Goal: Task Accomplishment & Management: Complete application form

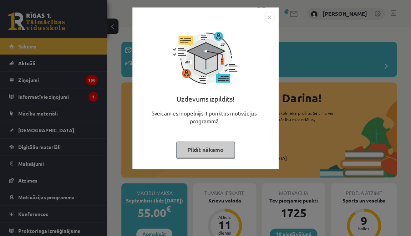
click at [221, 150] on button "Pildīt nākamo" at bounding box center [205, 150] width 58 height 16
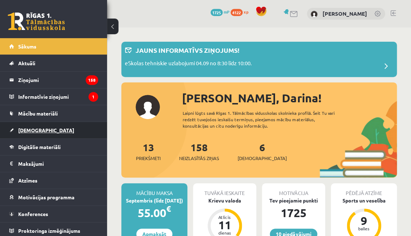
click at [47, 135] on link "[DEMOGRAPHIC_DATA]" at bounding box center [53, 130] width 89 height 16
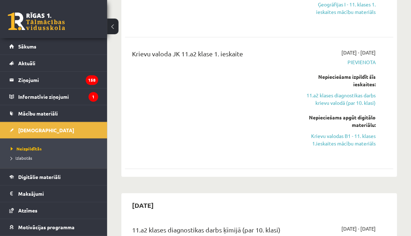
scroll to position [479, 0]
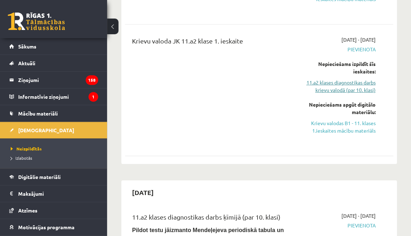
click at [355, 88] on link "11.a2 klases diagnostikas darbs krievu valodā (par 10. klasi)" at bounding box center [338, 86] width 74 height 15
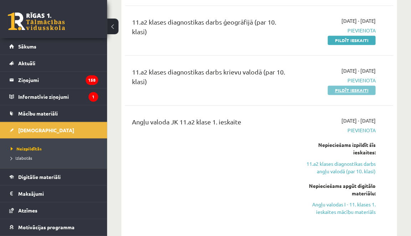
scroll to position [135, 0]
click at [354, 91] on link "Pildīt ieskaiti" at bounding box center [351, 90] width 48 height 9
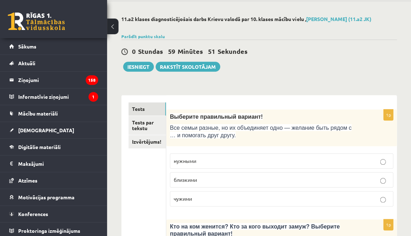
scroll to position [34, 0]
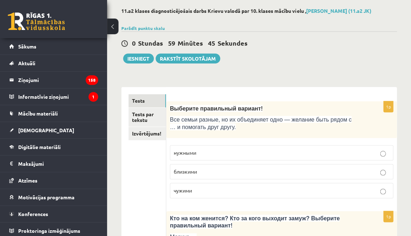
click at [222, 171] on p "близкими" at bounding box center [281, 171] width 215 height 7
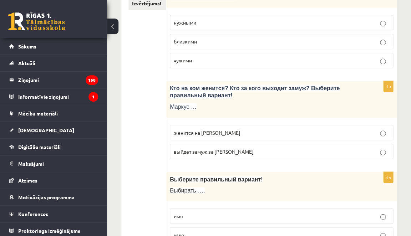
scroll to position [164, 0]
click at [237, 133] on p "женится на Агнии" at bounding box center [281, 131] width 215 height 7
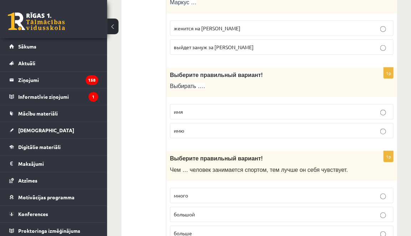
scroll to position [285, 0]
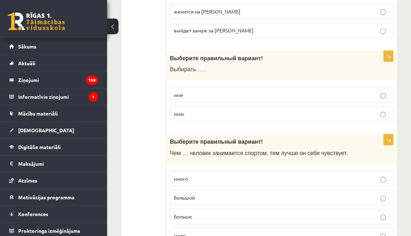
click at [245, 92] on p "имя" at bounding box center [281, 94] width 215 height 7
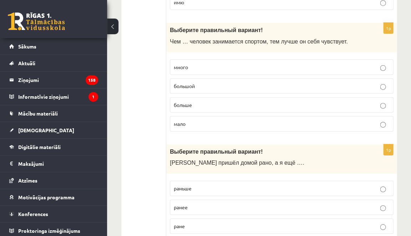
scroll to position [393, 0]
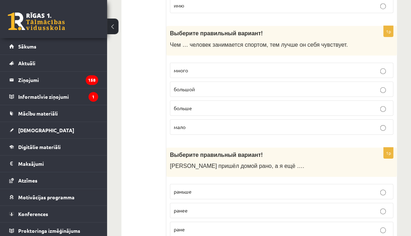
click at [267, 67] on p "много" at bounding box center [281, 70] width 215 height 7
click at [237, 106] on p "больше" at bounding box center [281, 107] width 215 height 7
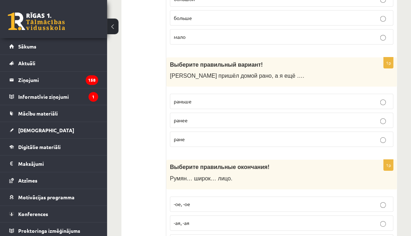
scroll to position [484, 0]
click at [244, 99] on p "раньше" at bounding box center [281, 100] width 215 height 7
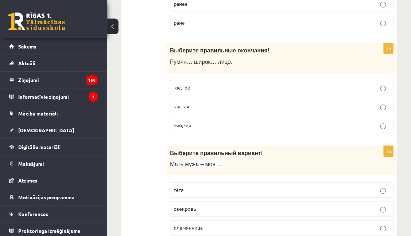
scroll to position [624, 0]
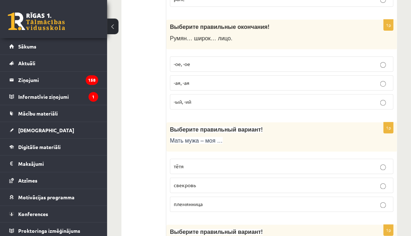
click at [254, 61] on p "-ое, -ое" at bounding box center [281, 63] width 215 height 7
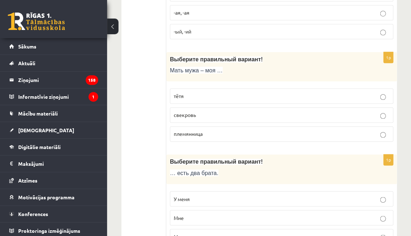
scroll to position [694, 0]
click at [200, 113] on label "свекровь" at bounding box center [281, 114] width 223 height 15
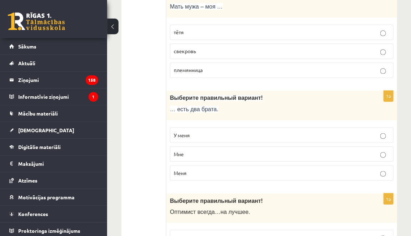
scroll to position [758, 0]
click at [193, 130] on p "У меня" at bounding box center [281, 133] width 215 height 7
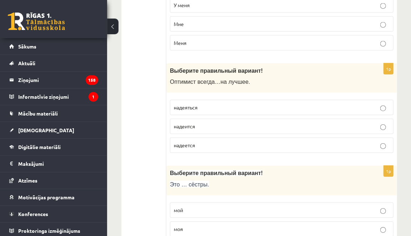
scroll to position [902, 0]
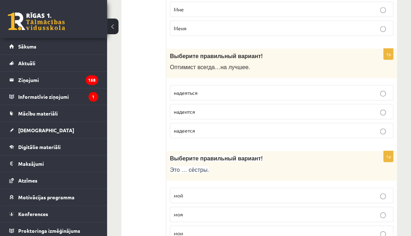
click at [197, 127] on p "надеется" at bounding box center [281, 130] width 215 height 7
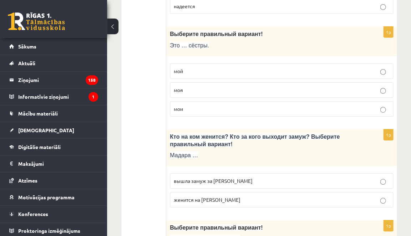
scroll to position [1027, 0]
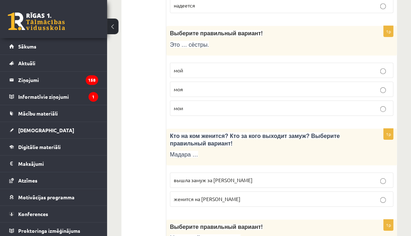
click at [217, 86] on p "моя" at bounding box center [281, 89] width 215 height 7
click at [212, 104] on p "мои" at bounding box center [281, 107] width 215 height 7
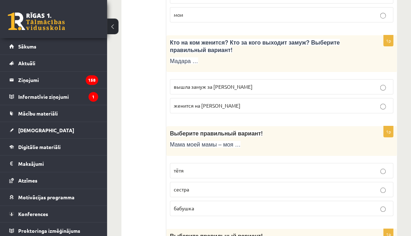
scroll to position [1122, 0]
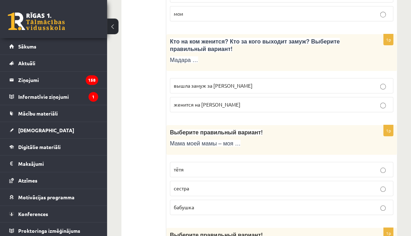
click at [220, 82] on label "вышла замуж за Марка" at bounding box center [281, 85] width 223 height 15
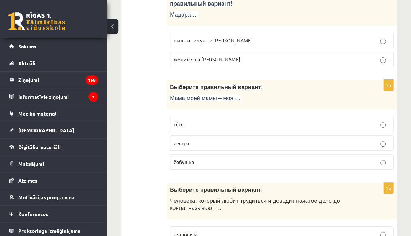
scroll to position [1168, 0]
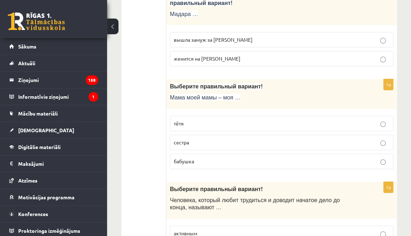
click at [190, 158] on span "бабушка" at bounding box center [184, 161] width 20 height 6
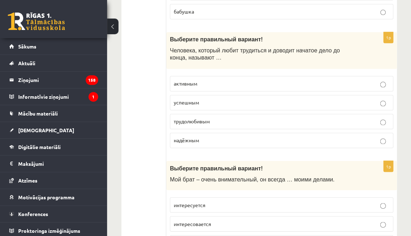
scroll to position [1319, 0]
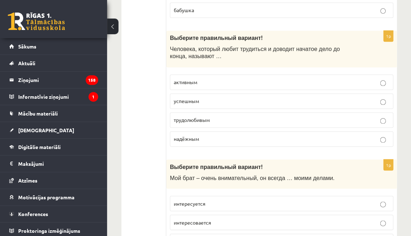
click at [225, 97] on p "успешным" at bounding box center [281, 100] width 215 height 7
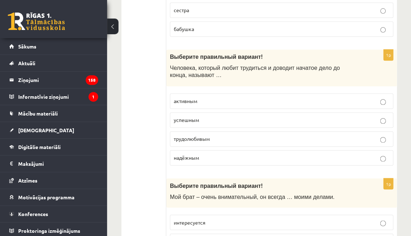
scroll to position [1302, 0]
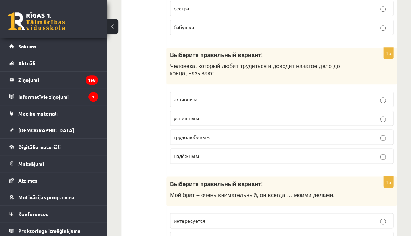
click at [205, 118] on fieldset "активным успешным трудолюбивым надёжным" at bounding box center [281, 127] width 223 height 78
click at [202, 133] on p "трудолюбивым" at bounding box center [281, 136] width 215 height 7
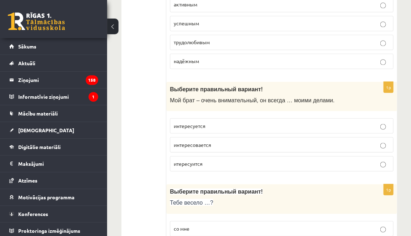
scroll to position [1397, 0]
click at [219, 119] on label "интересуется" at bounding box center [281, 125] width 223 height 15
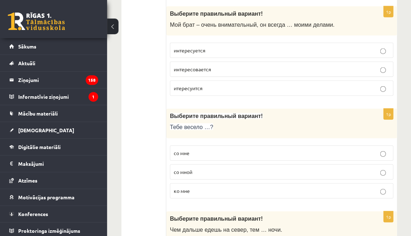
scroll to position [1475, 0]
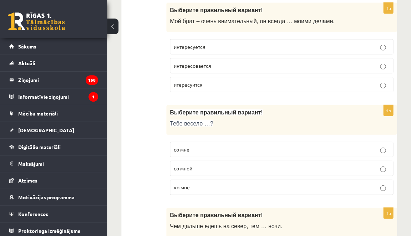
click at [200, 165] on p "со мной" at bounding box center [281, 168] width 215 height 7
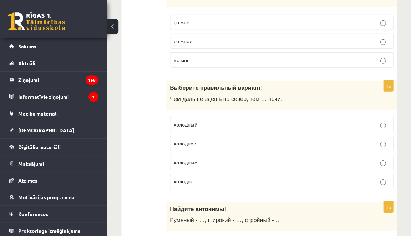
scroll to position [1604, 0]
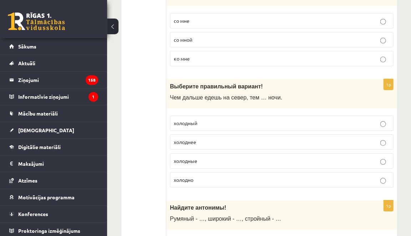
click at [221, 135] on label "холоднее" at bounding box center [281, 141] width 223 height 15
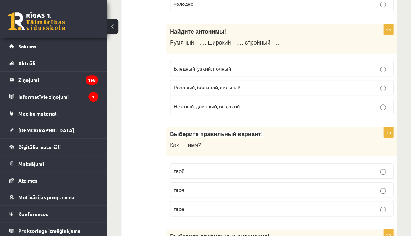
scroll to position [1780, 0]
click at [242, 65] on p "Бледный, узкий, полный" at bounding box center [281, 68] width 215 height 7
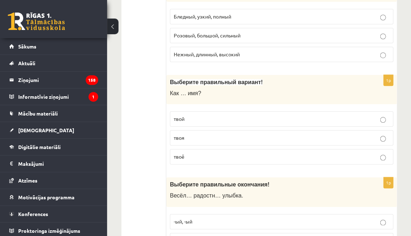
scroll to position [1832, 0]
click at [194, 149] on label "твоё" at bounding box center [281, 156] width 223 height 15
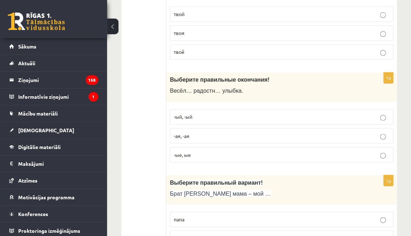
scroll to position [1941, 0]
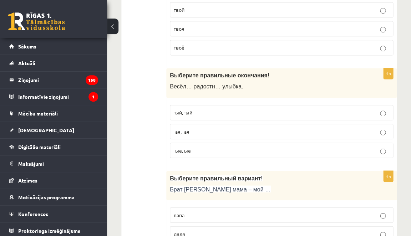
click at [195, 124] on label "-ая, -ая" at bounding box center [281, 131] width 223 height 15
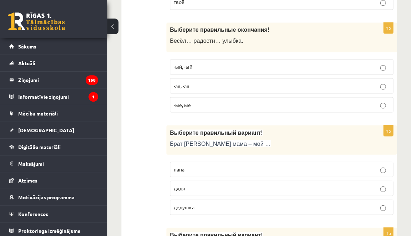
scroll to position [2000, 0]
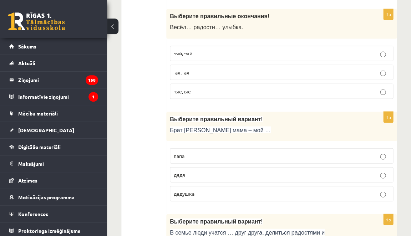
click at [202, 190] on p "дедушка" at bounding box center [281, 193] width 215 height 7
click at [202, 167] on label "дядя" at bounding box center [281, 174] width 223 height 15
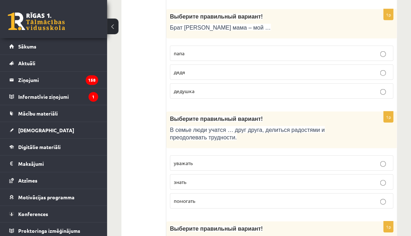
scroll to position [2138, 0]
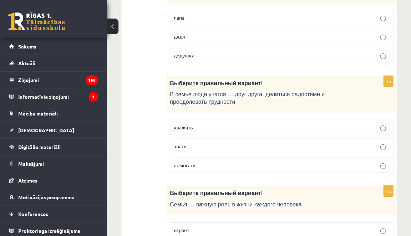
click at [228, 120] on label "уважать" at bounding box center [281, 127] width 223 height 15
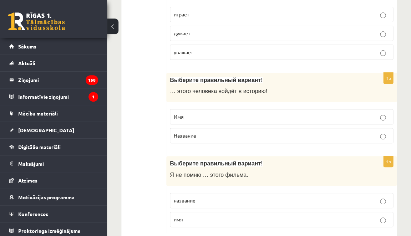
scroll to position [2354, 0]
click at [228, 113] on p "Имя" at bounding box center [281, 116] width 215 height 7
click at [189, 197] on span "название" at bounding box center [185, 200] width 22 height 6
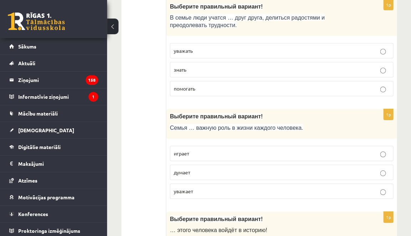
scroll to position [2198, 0]
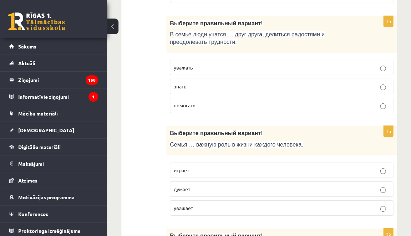
click at [209, 166] on p "играет" at bounding box center [281, 169] width 215 height 7
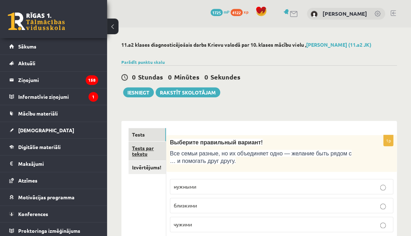
scroll to position [0, 0]
click at [158, 155] on link "Tests par tekstu" at bounding box center [146, 151] width 37 height 19
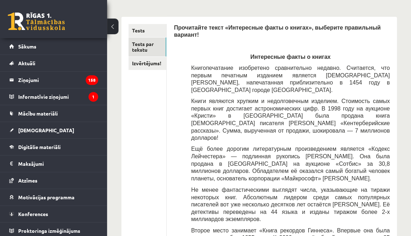
scroll to position [104, 0]
click at [41, 79] on legend "Ziņojumi 158" at bounding box center [58, 80] width 80 height 16
